Goal: Task Accomplishment & Management: Use online tool/utility

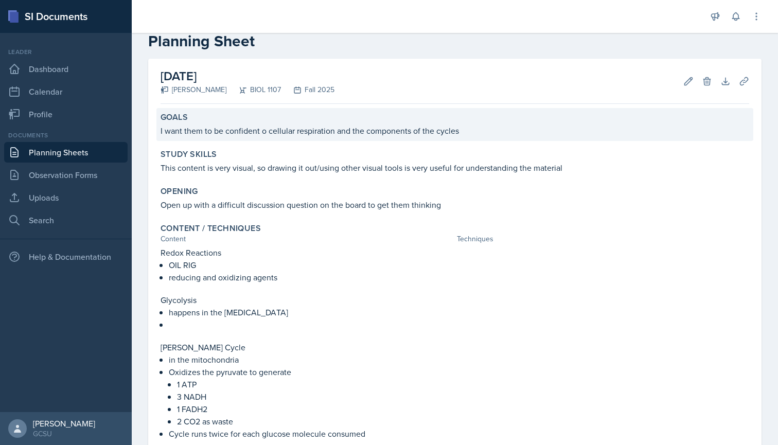
scroll to position [18, 0]
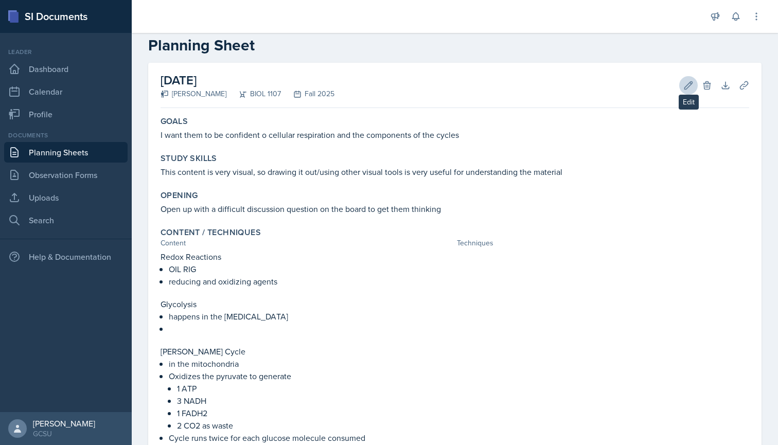
click at [683, 79] on button "Edit" at bounding box center [689, 85] width 19 height 19
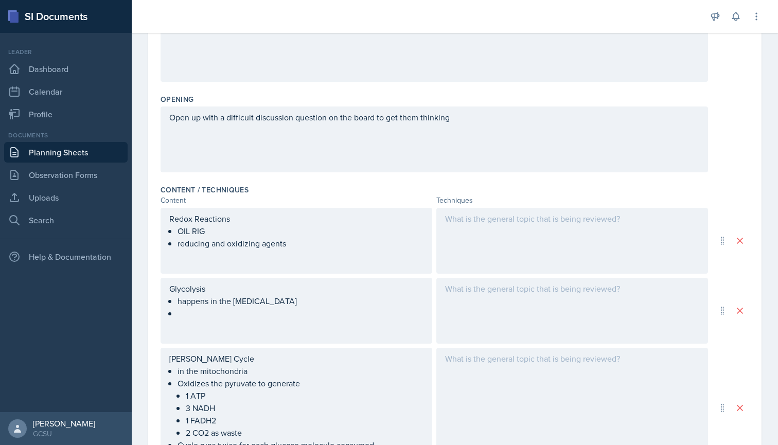
scroll to position [186, 0]
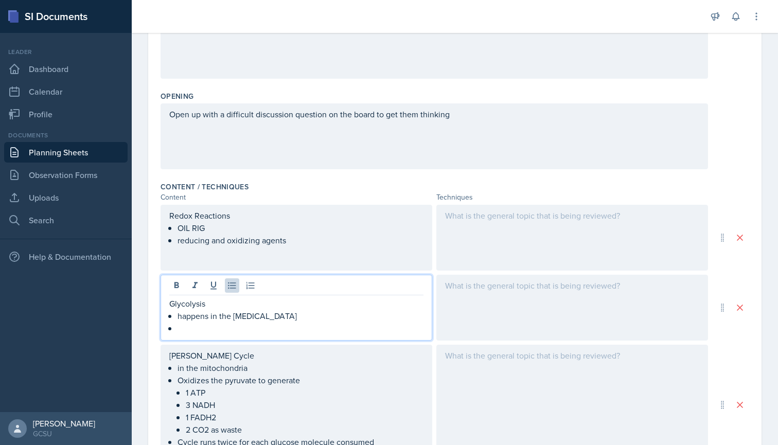
click at [198, 312] on ul "happens in the [MEDICAL_DATA]" at bounding box center [301, 322] width 246 height 25
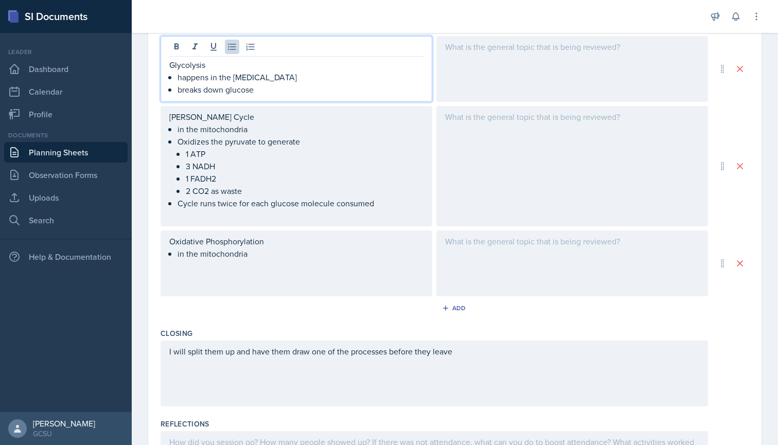
scroll to position [431, 0]
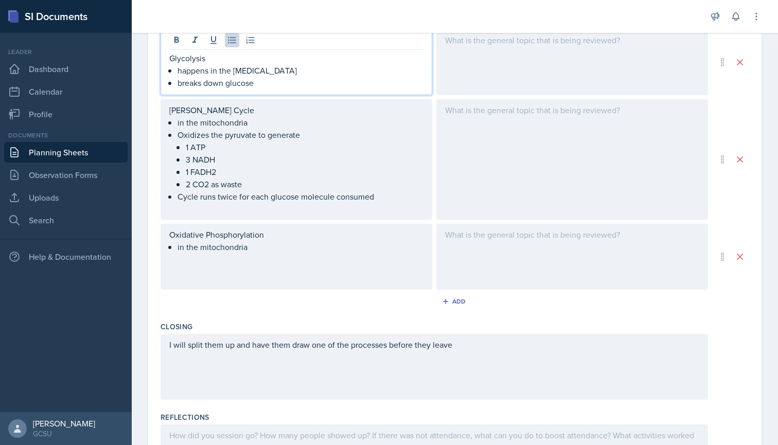
click at [272, 254] on div "Oxidative Phosphorylation in the mitochondria" at bounding box center [297, 257] width 272 height 66
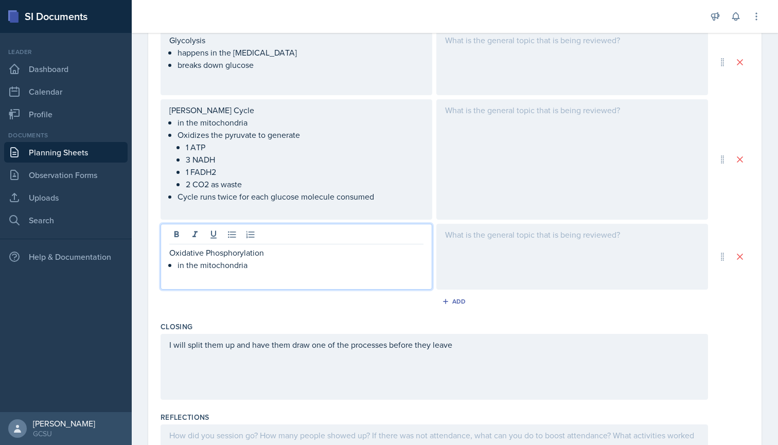
click at [257, 258] on p "Oxidative Phosphorylation" at bounding box center [296, 253] width 254 height 12
click at [256, 267] on p "in the mitochondria" at bounding box center [301, 265] width 246 height 12
drag, startPoint x: 167, startPoint y: 253, endPoint x: 274, endPoint y: 280, distance: 110.4
click at [274, 280] on div "Oxidative Phosphorylation in the mitochondria" at bounding box center [297, 257] width 272 height 66
click at [316, 177] on ul "1 ATP 3 NADH 1 FADH2 2 CO2 as waste" at bounding box center [305, 165] width 238 height 49
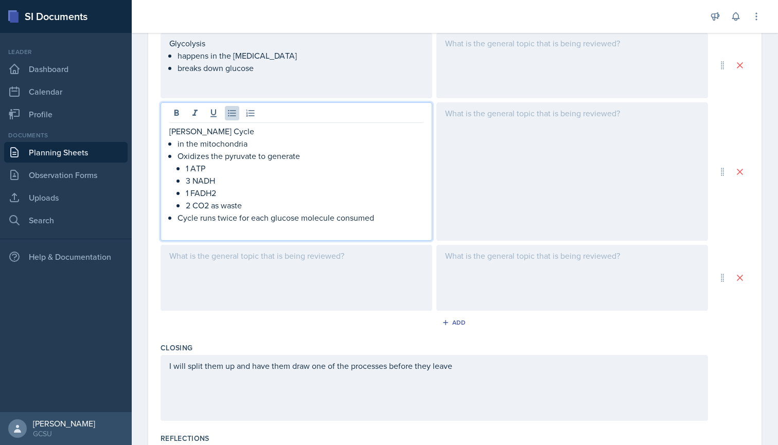
scroll to position [431, 0]
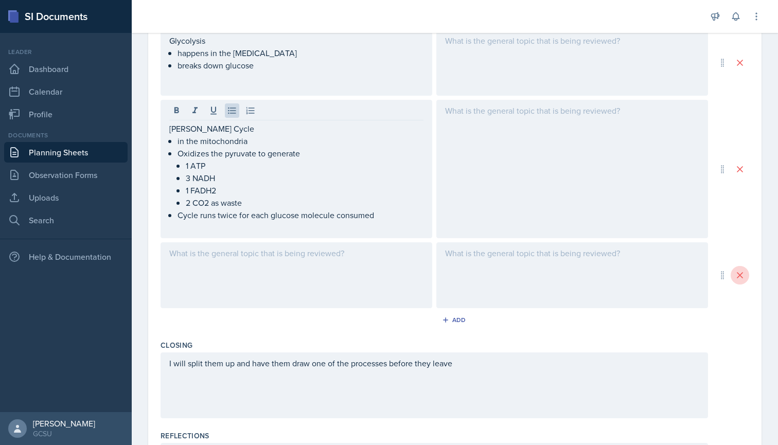
click at [741, 266] on button at bounding box center [740, 275] width 19 height 19
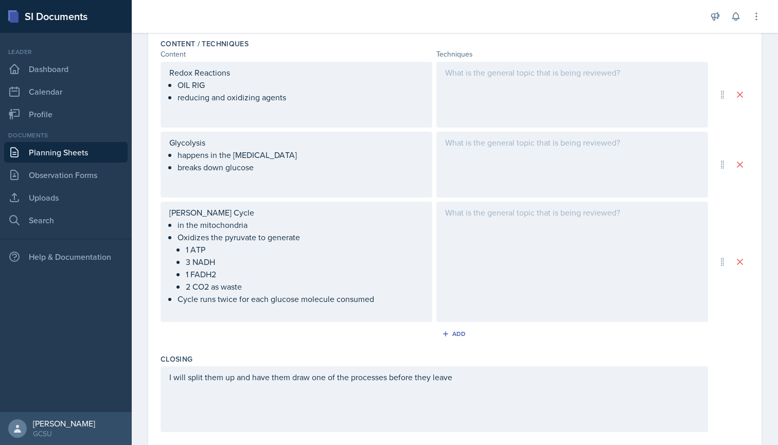
scroll to position [320, 0]
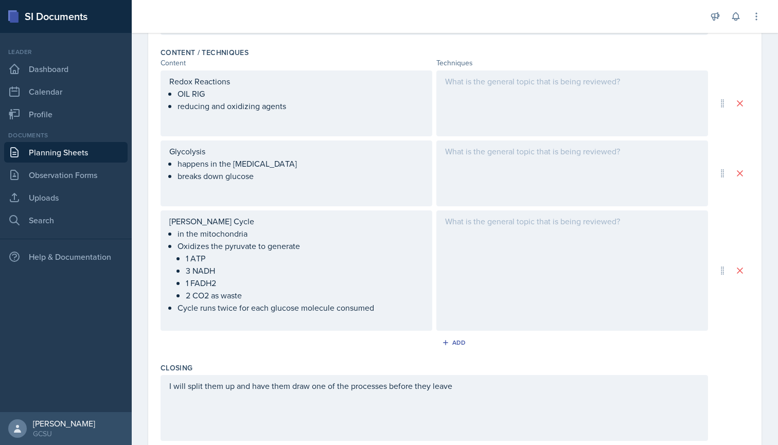
click at [487, 248] on div at bounding box center [573, 271] width 272 height 120
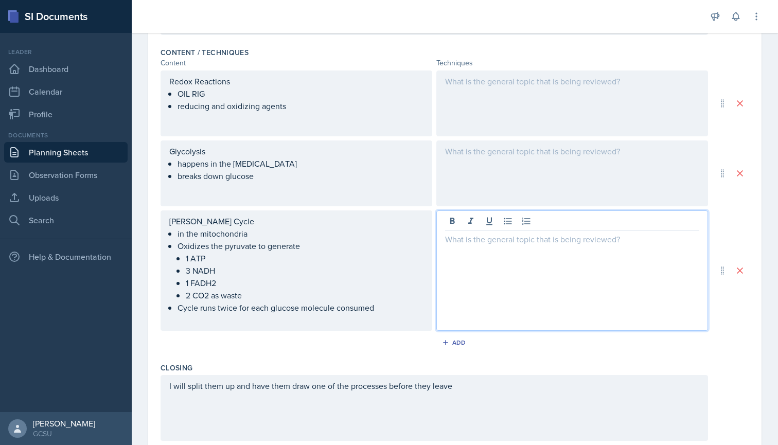
click at [471, 91] on div at bounding box center [573, 104] width 272 height 66
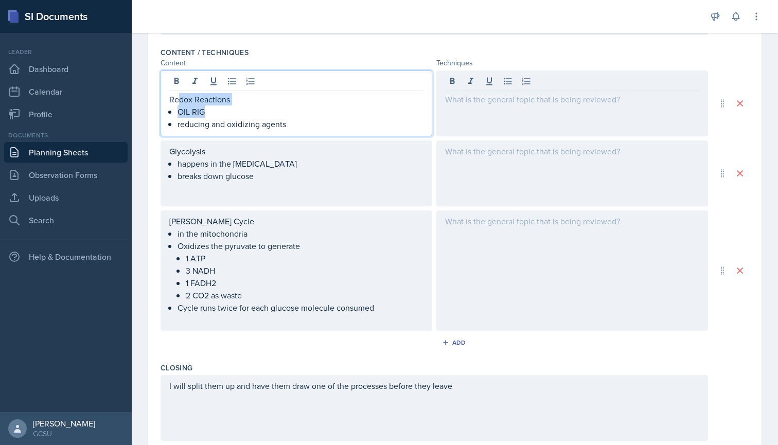
drag, startPoint x: 178, startPoint y: 96, endPoint x: 215, endPoint y: 110, distance: 39.8
click at [215, 110] on p "OIL RIG" at bounding box center [301, 112] width 246 height 12
drag, startPoint x: 179, startPoint y: 112, endPoint x: 210, endPoint y: 112, distance: 31.4
click at [210, 112] on p "OIL RIG" at bounding box center [301, 112] width 246 height 12
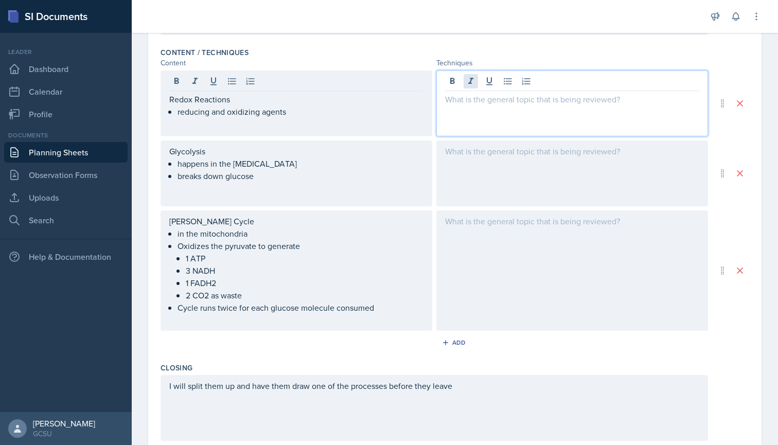
click at [469, 78] on div at bounding box center [573, 104] width 272 height 66
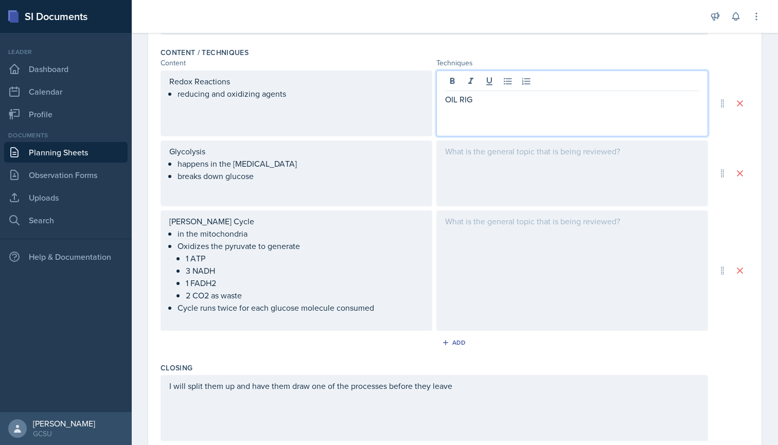
click at [463, 150] on div at bounding box center [573, 174] width 272 height 66
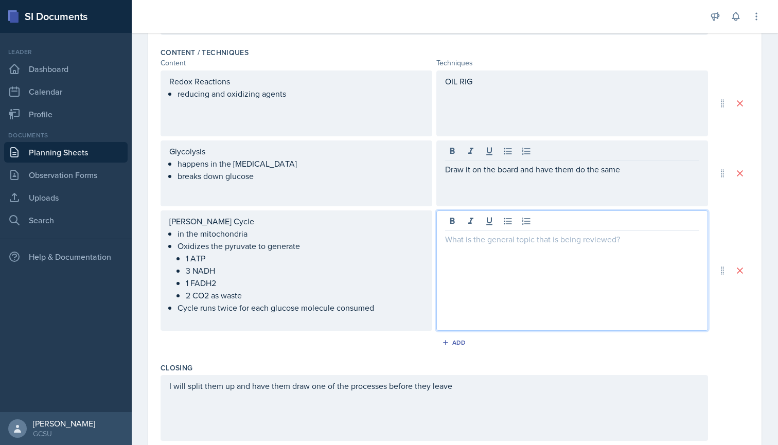
click at [477, 217] on div at bounding box center [573, 271] width 272 height 120
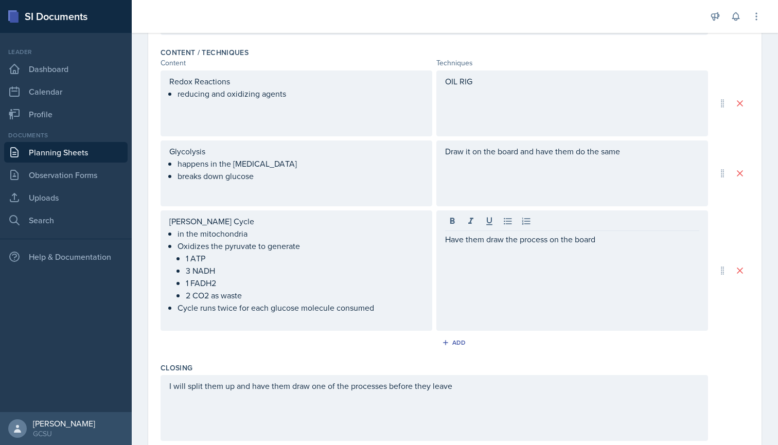
click at [415, 336] on div "Add" at bounding box center [455, 345] width 589 height 20
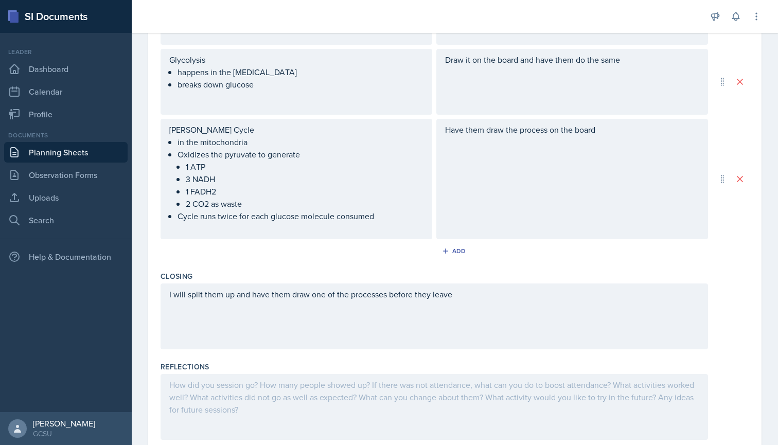
scroll to position [417, 0]
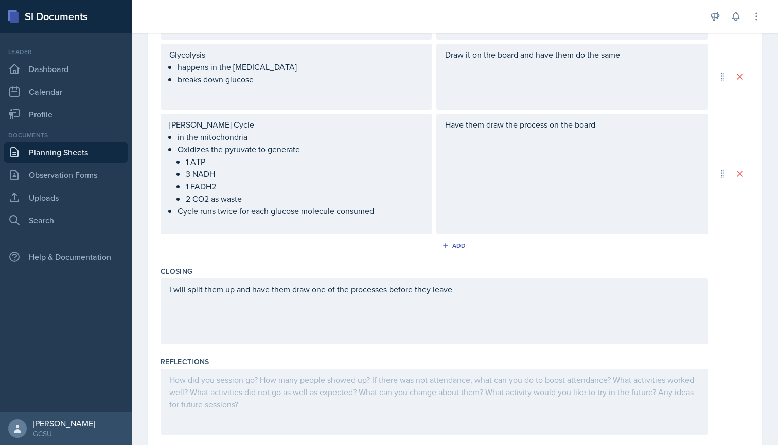
click at [497, 302] on div "I will split them up and have them draw one of the processes before they leave" at bounding box center [435, 312] width 548 height 66
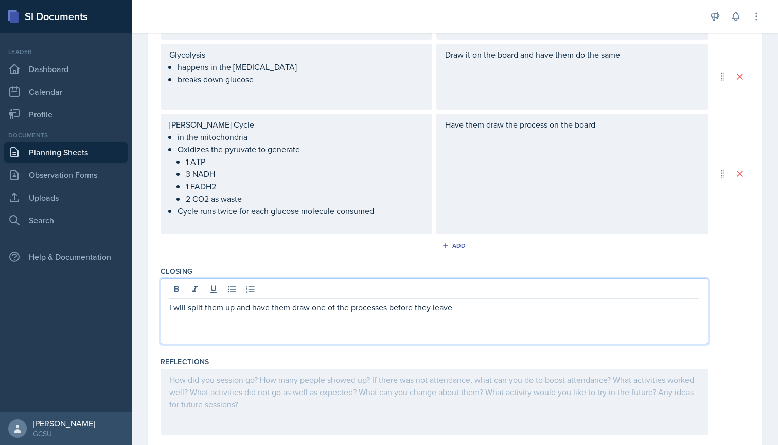
click at [481, 313] on p "I will split them up and have them draw one of the processes before they leave" at bounding box center [434, 307] width 530 height 12
click at [388, 309] on p "I will split them up and have them draw one of the processes before they leave" at bounding box center [434, 307] width 530 height 12
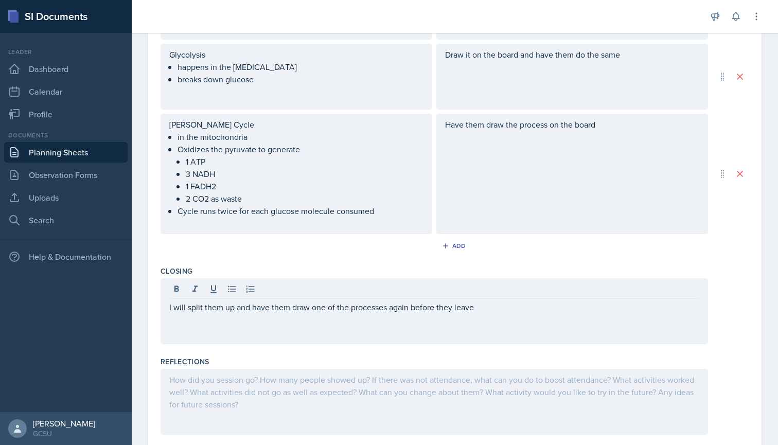
click at [493, 316] on div "I will split them up and have them draw one of the processes again before they …" at bounding box center [435, 312] width 548 height 66
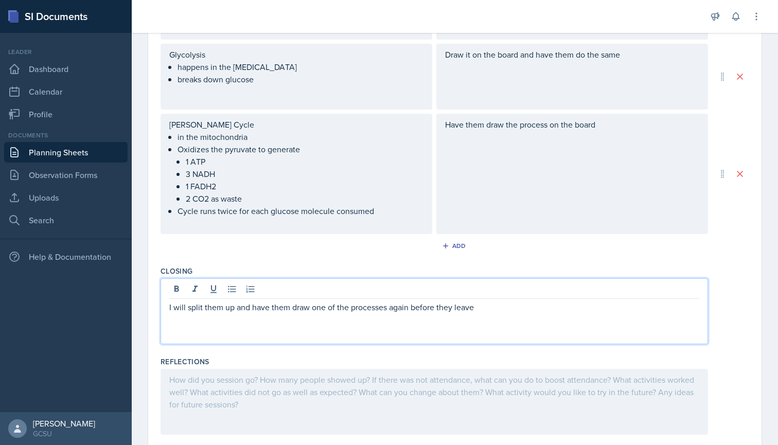
click at [487, 305] on p "I will split them up and have them draw one of the processes again before they …" at bounding box center [434, 307] width 530 height 12
click at [532, 250] on div "Add" at bounding box center [455, 248] width 589 height 20
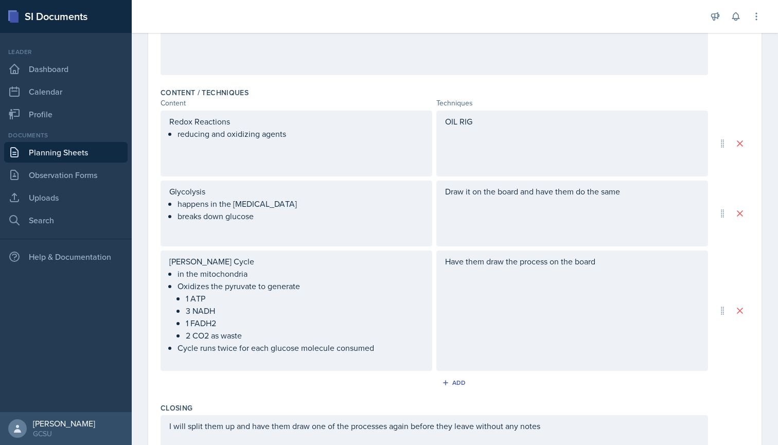
scroll to position [265, 0]
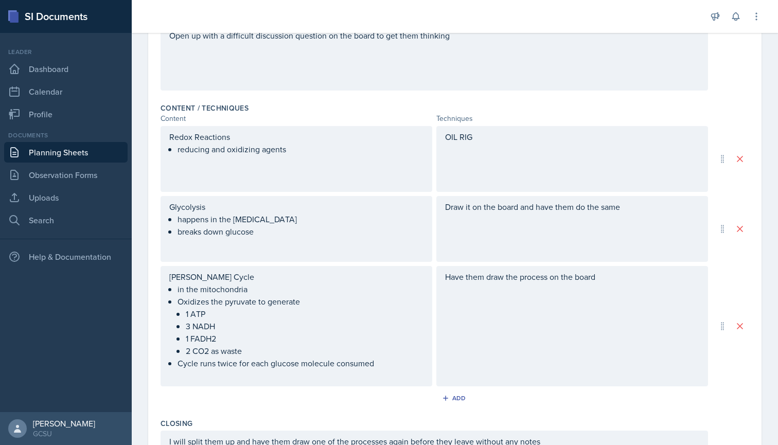
click at [496, 145] on div "OIL RIG" at bounding box center [573, 159] width 272 height 66
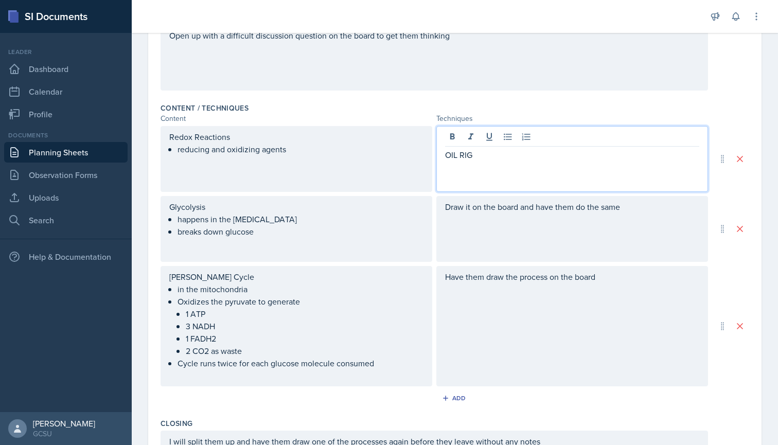
click at [542, 231] on div "Draw it on the board and have them do the same" at bounding box center [573, 229] width 272 height 66
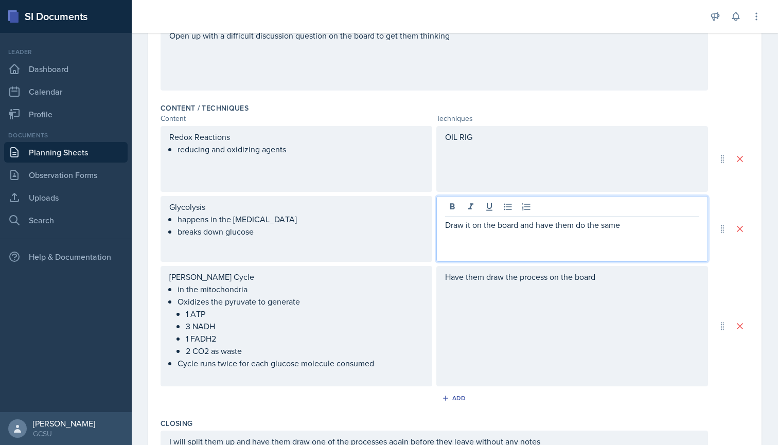
click at [512, 407] on div "Add" at bounding box center [455, 401] width 589 height 20
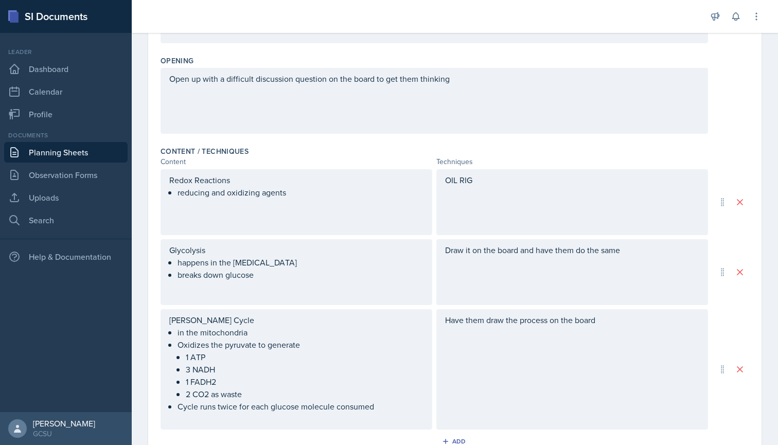
scroll to position [223, 0]
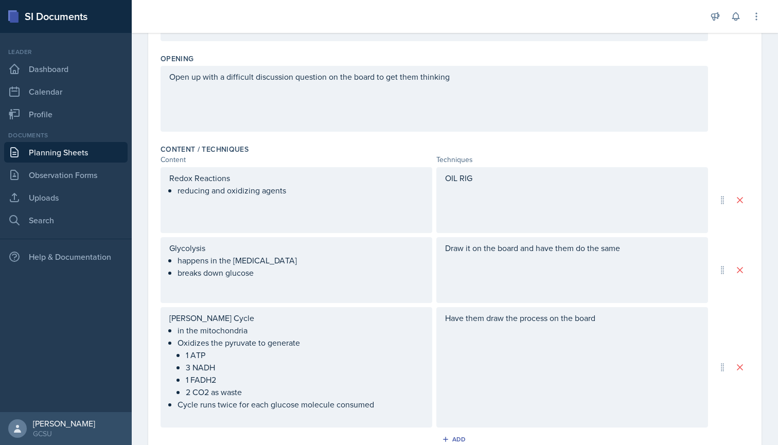
click at [652, 253] on div "Draw it on the board and have them do the same" at bounding box center [573, 270] width 272 height 66
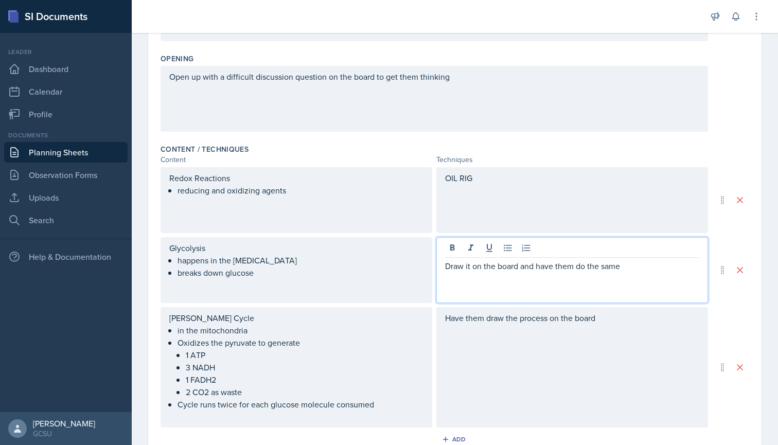
scroll to position [275, 0]
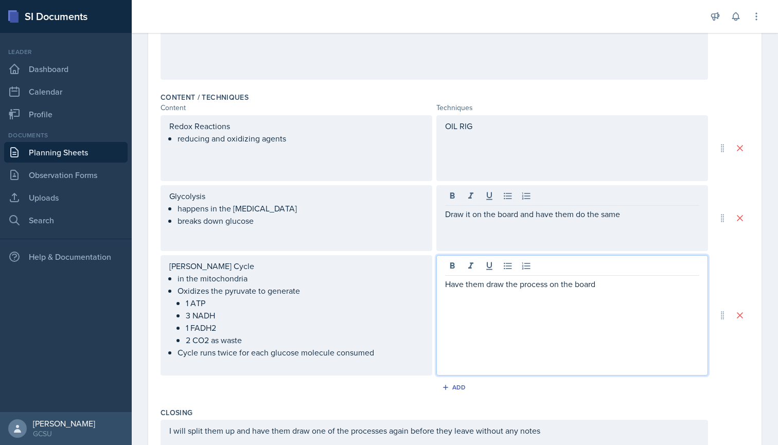
click at [630, 270] on div "Have them draw the process on the board" at bounding box center [573, 315] width 272 height 120
click at [600, 287] on p "Have them draw the process on the board" at bounding box center [572, 284] width 254 height 12
click at [464, 298] on p "emphsize" at bounding box center [572, 296] width 254 height 12
click at [493, 297] on p "emphasize" at bounding box center [572, 296] width 254 height 12
click at [473, 298] on p "emphasize" at bounding box center [572, 296] width 254 height 12
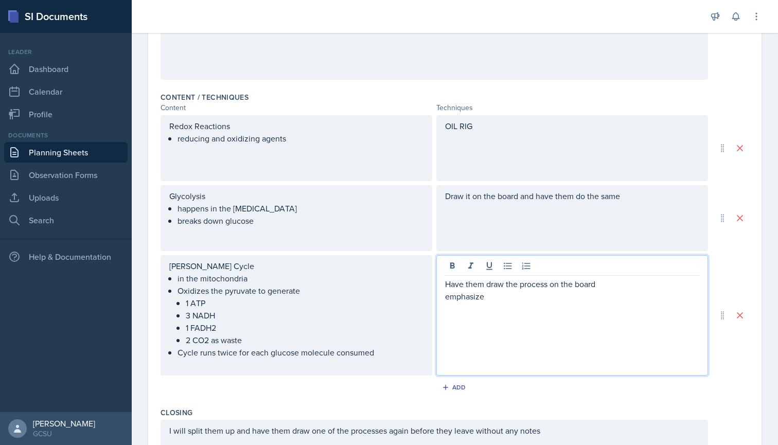
click at [491, 298] on p "emphasize" at bounding box center [572, 296] width 254 height 12
click at [449, 297] on p "emphasize" at bounding box center [572, 296] width 254 height 12
click at [497, 300] on p "Emphasize" at bounding box center [572, 296] width 254 height 12
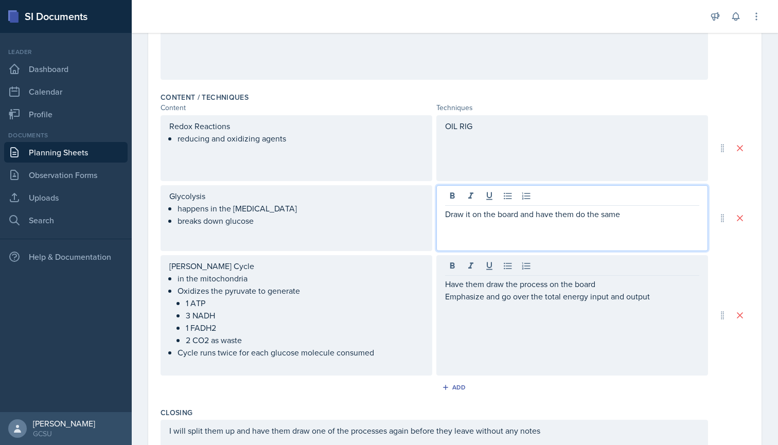
click at [625, 198] on div "Draw it on the board and have them do the same" at bounding box center [573, 218] width 272 height 66
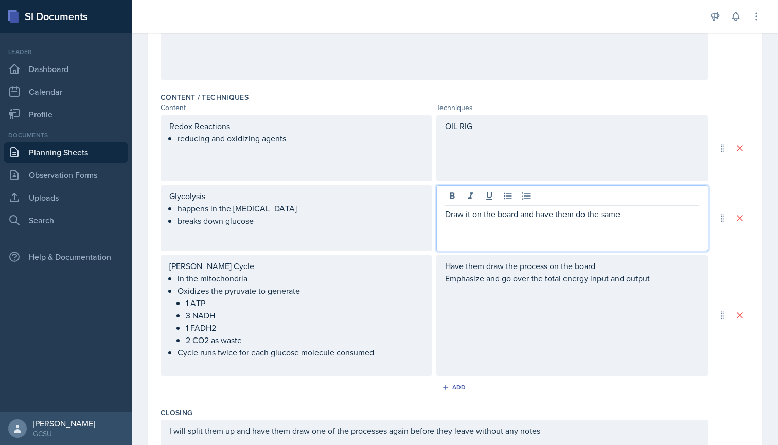
click at [629, 217] on p "Draw it on the board and have them do the same" at bounding box center [572, 214] width 254 height 12
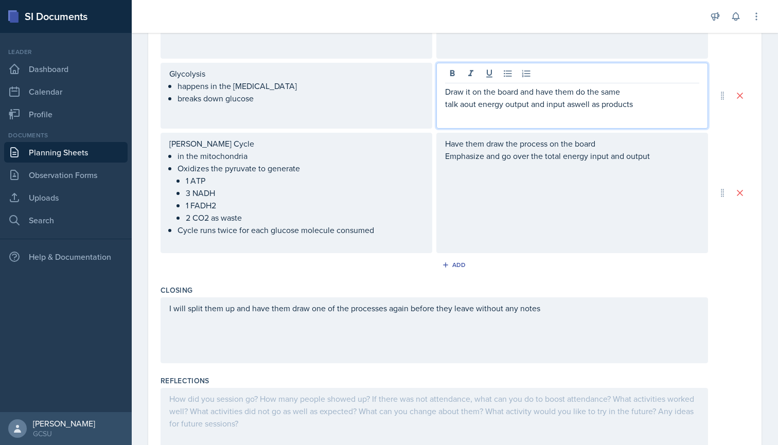
scroll to position [404, 0]
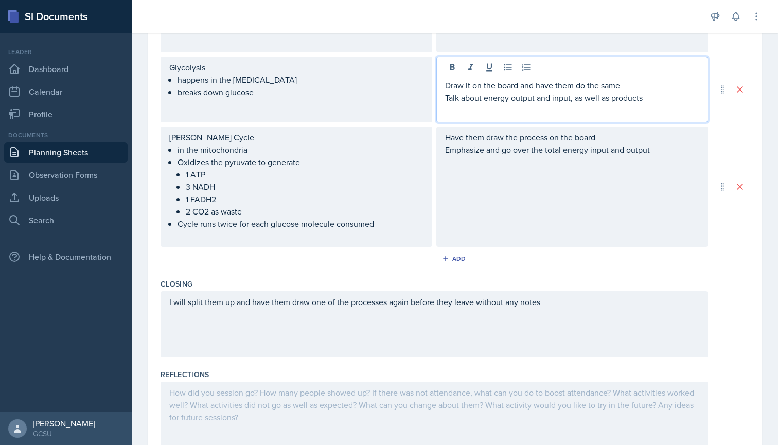
click at [237, 335] on div "I will split them up and have them draw one of the processes again before they …" at bounding box center [435, 324] width 548 height 66
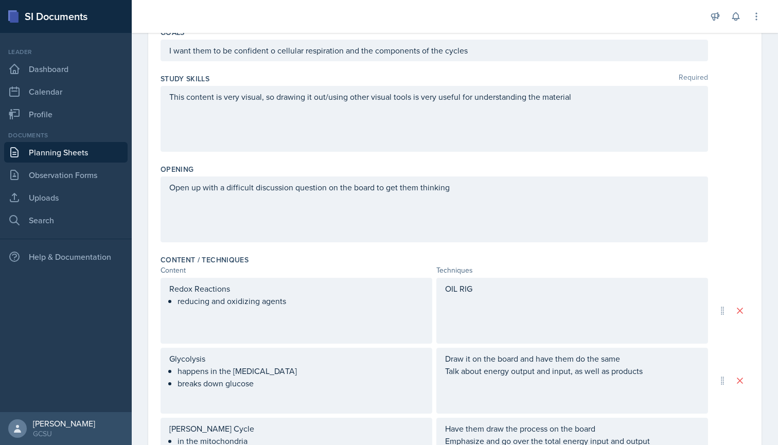
scroll to position [106, 0]
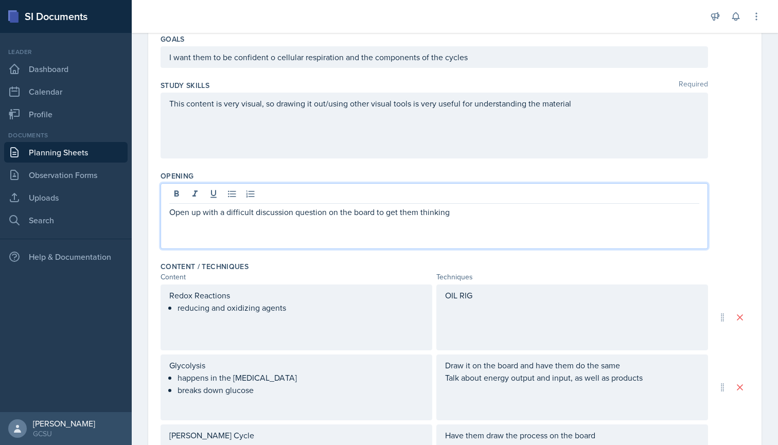
click at [477, 195] on div "Open up with a difficult discussion question on the board to get them thinking" at bounding box center [435, 216] width 548 height 66
click at [469, 204] on div "Open up with a difficult discussion question on the board to get them thinking" at bounding box center [435, 216] width 548 height 66
click at [464, 211] on p "Open up with a difficult discussion question on the board to get them thinking" at bounding box center [434, 212] width 530 height 12
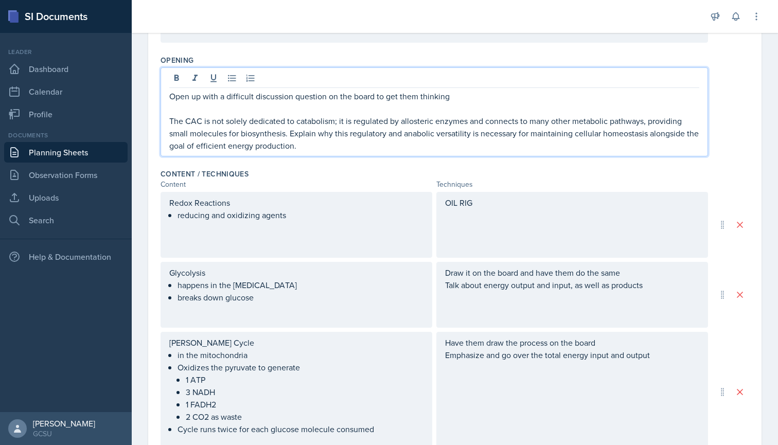
scroll to position [223, 0]
click at [489, 20] on div at bounding box center [419, 16] width 558 height 33
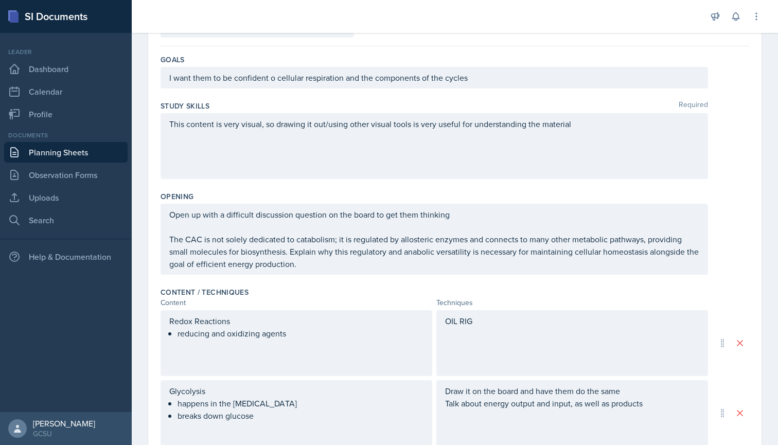
scroll to position [76, 0]
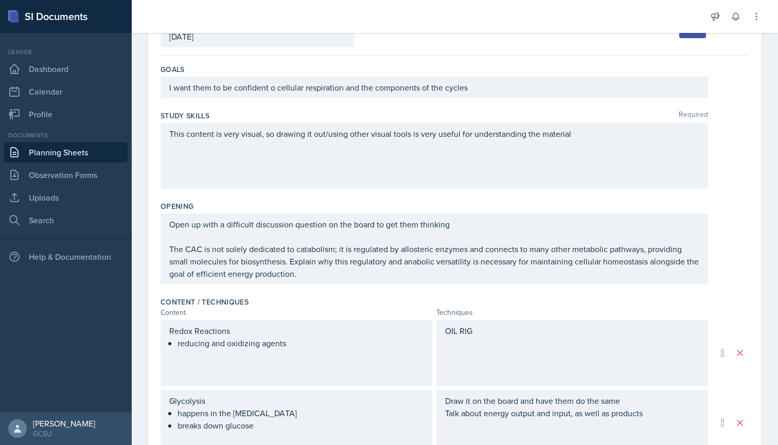
click at [330, 167] on div "This content is very visual, so drawing it out/using other visual tools is very…" at bounding box center [435, 156] width 548 height 66
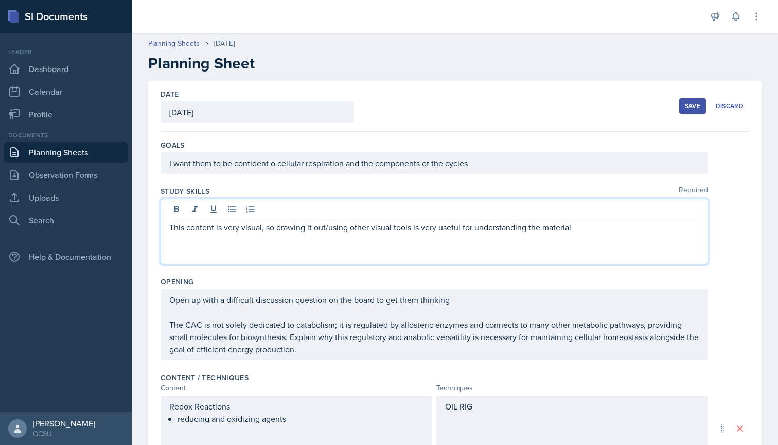
scroll to position [0, 0]
click at [466, 101] on div "Date [DATE] [DATE] 28 29 30 1 2 3 4 5 6 7 8 9 10 11 12 13 14 15 16 17 18 19 20 …" at bounding box center [455, 106] width 589 height 51
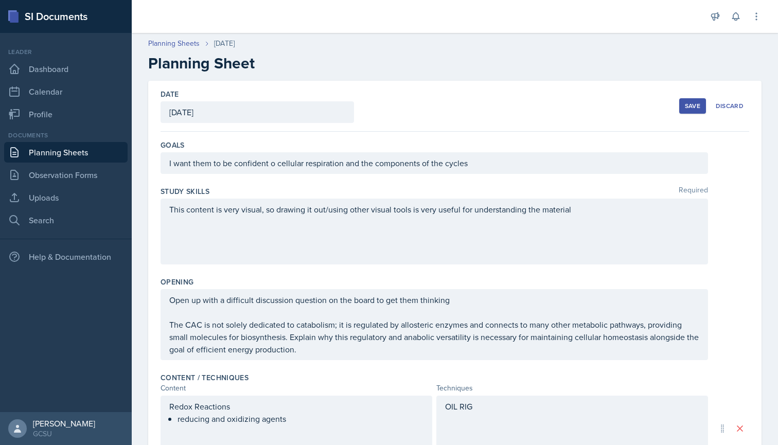
click at [584, 5] on div at bounding box center [419, 16] width 558 height 33
click at [584, 6] on div at bounding box center [419, 16] width 558 height 33
click at [583, 6] on div at bounding box center [419, 16] width 558 height 33
click at [495, 66] on h2 "Planning Sheet" at bounding box center [455, 63] width 614 height 19
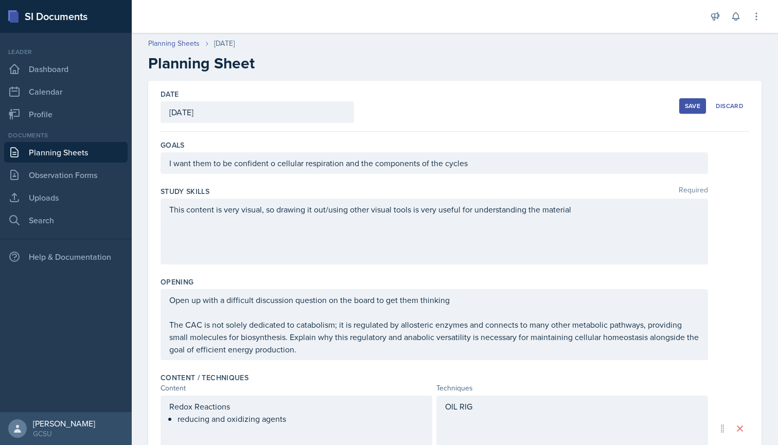
click at [687, 104] on div "Save" at bounding box center [692, 106] width 15 height 8
click at [694, 114] on div "Save Discard" at bounding box center [715, 106] width 70 height 24
click at [692, 106] on div "Save" at bounding box center [692, 106] width 15 height 8
click at [685, 107] on button "Save" at bounding box center [693, 105] width 27 height 15
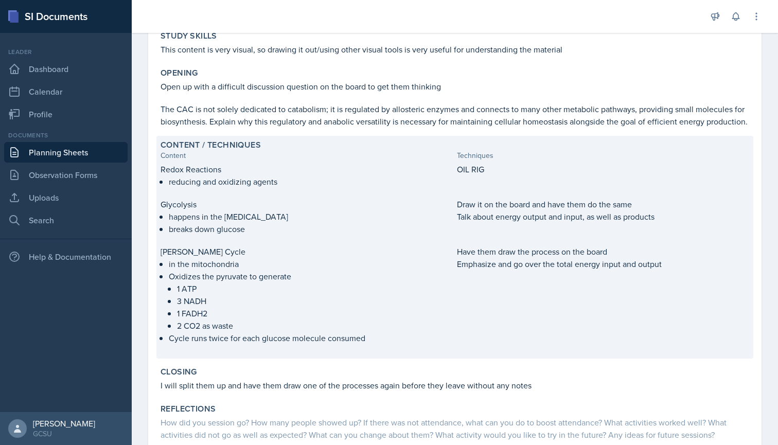
scroll to position [133, 0]
